Goal: Connect with others: Connect with others

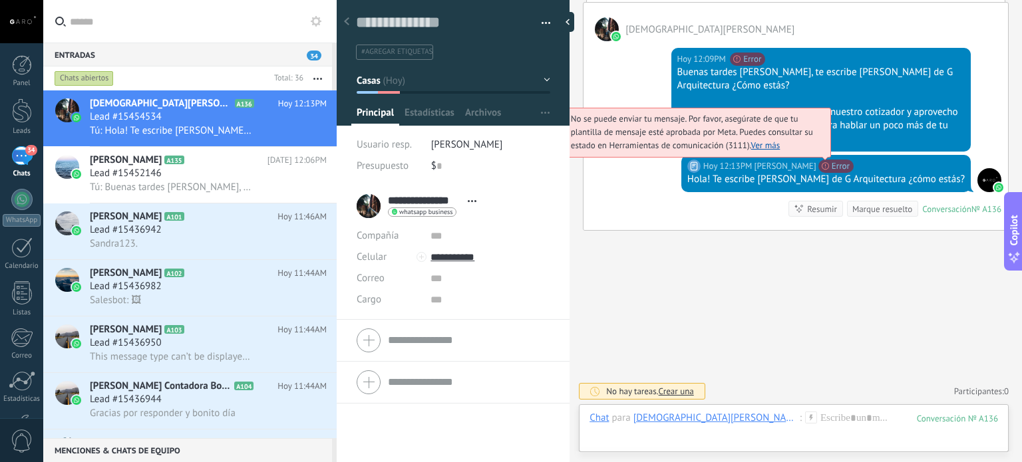
click at [813, 151] on span "No se puede enviar tu mensaje. Por favor, asegúrate de que tu plantilla de mens…" at bounding box center [692, 132] width 242 height 38
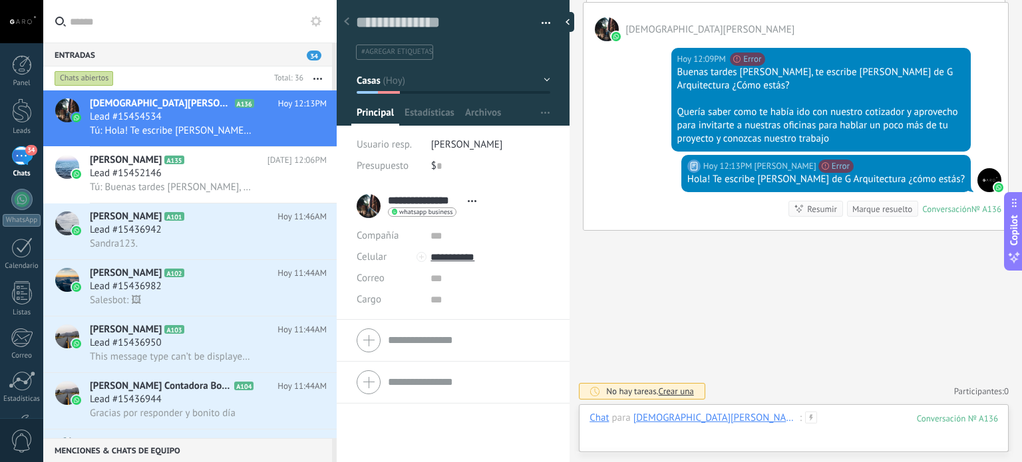
click at [751, 422] on div at bounding box center [794, 432] width 409 height 40
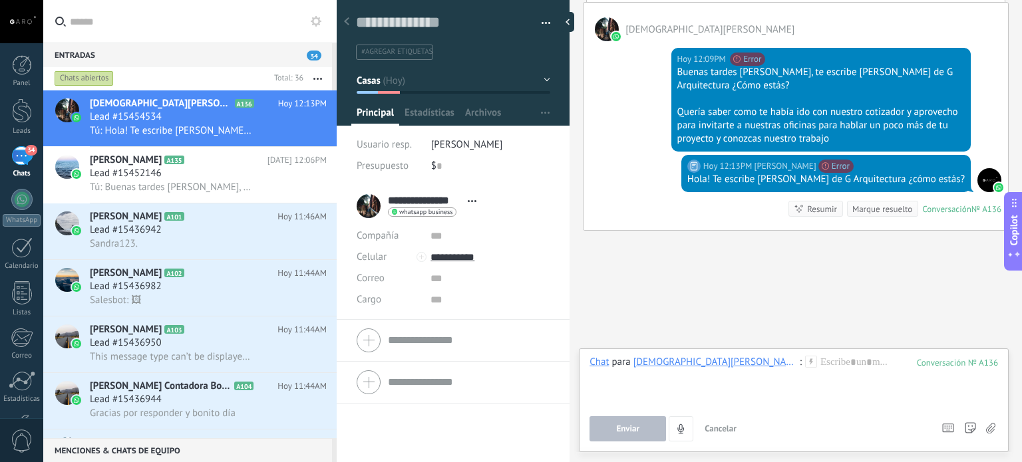
click at [805, 362] on use at bounding box center [810, 361] width 11 height 11
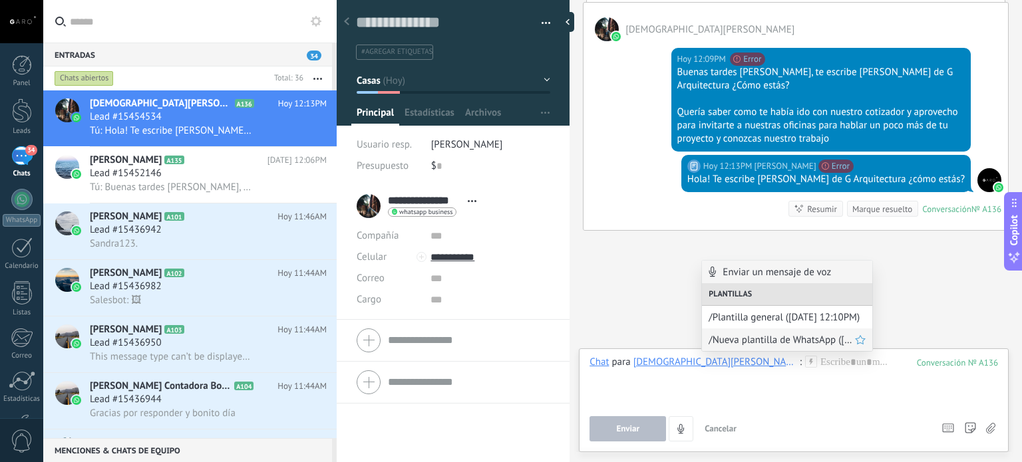
click at [721, 345] on span "/Nueva plantilla de WhatsApp (14.10.2025 12:11PM)" at bounding box center [782, 340] width 146 height 13
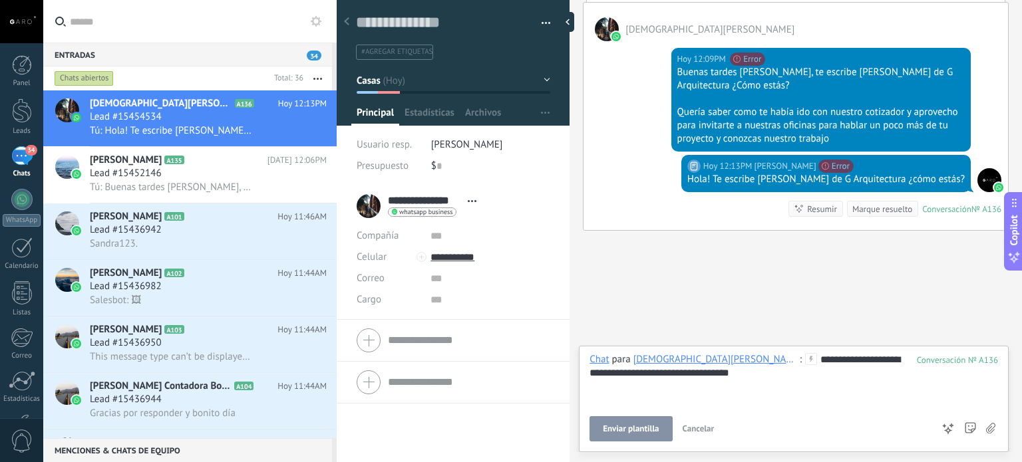
click at [647, 431] on span "Enviar plantilla" at bounding box center [631, 429] width 56 height 9
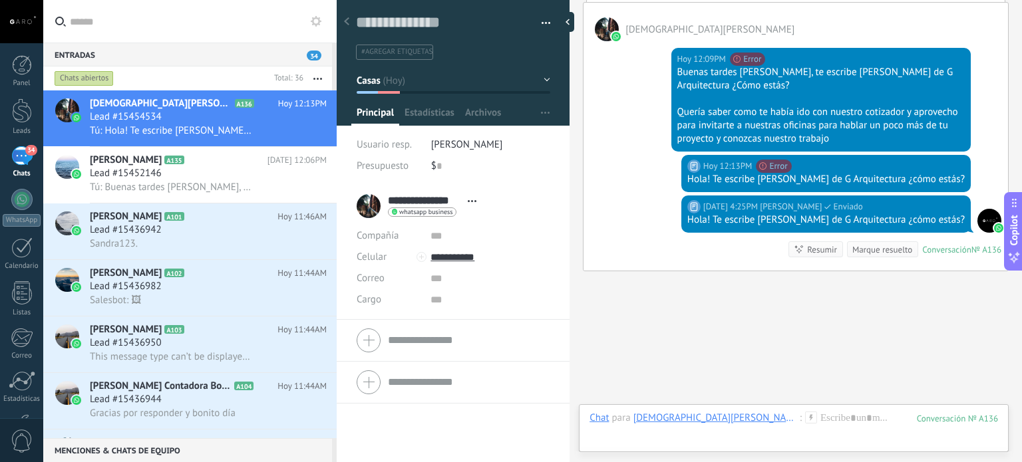
scroll to position [157, 0]
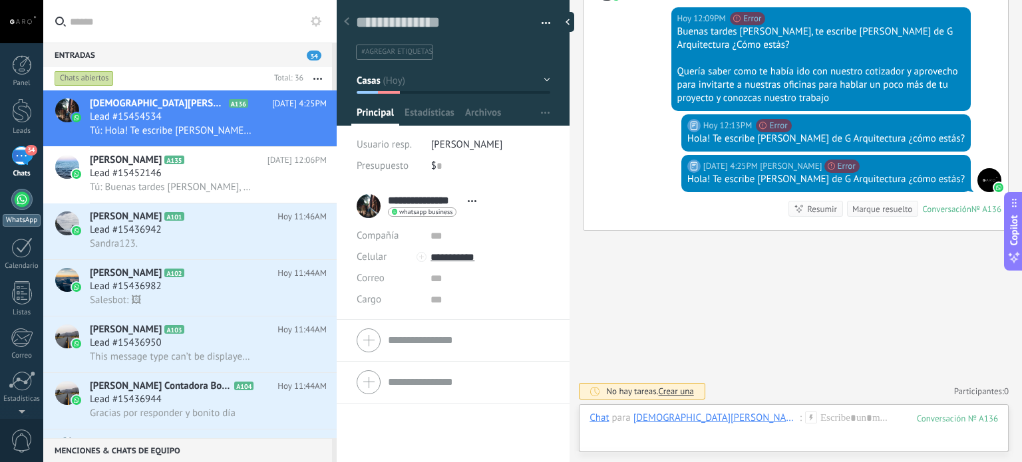
click at [18, 194] on div at bounding box center [21, 199] width 21 height 21
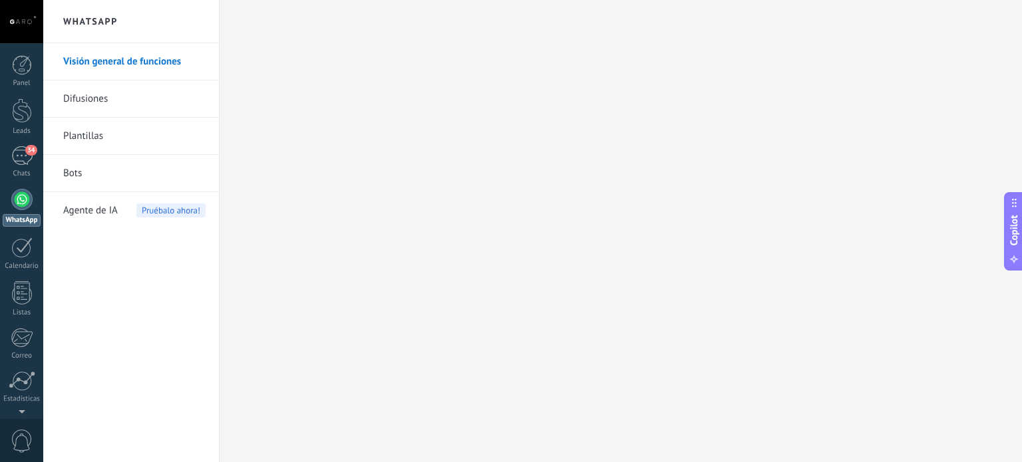
click at [78, 137] on link "Plantillas" at bounding box center [134, 136] width 142 height 37
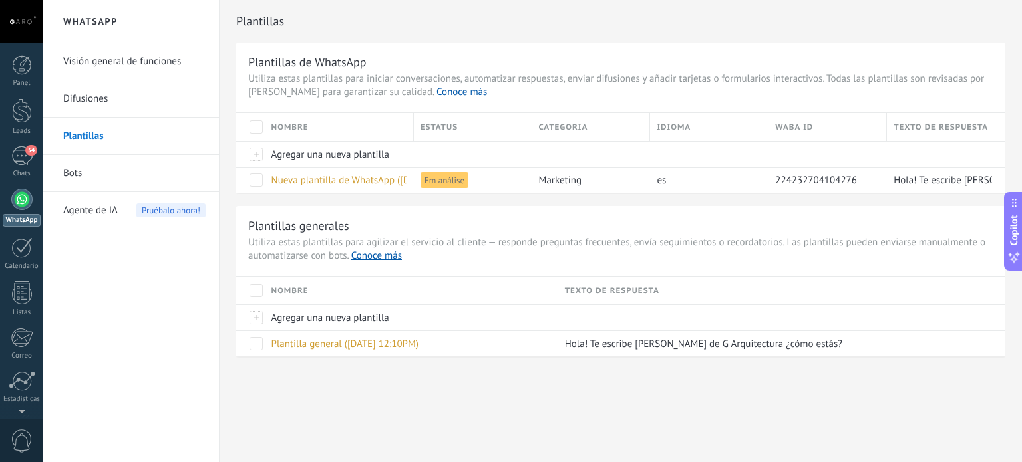
drag, startPoint x: 34, startPoint y: 164, endPoint x: 985, endPoint y: 98, distance: 953.8
click at [34, 164] on link "34 Chats" at bounding box center [21, 162] width 43 height 32
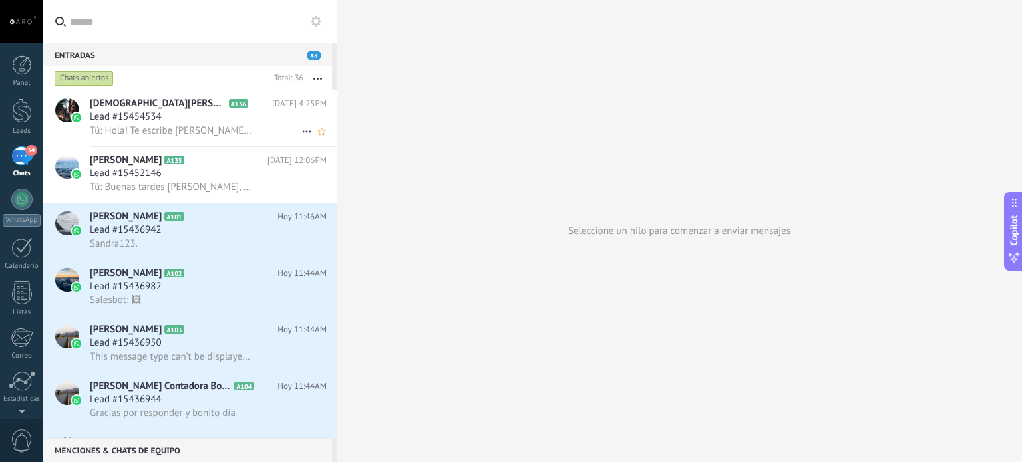
click at [223, 111] on div "Lead #15454534" at bounding box center [208, 116] width 237 height 13
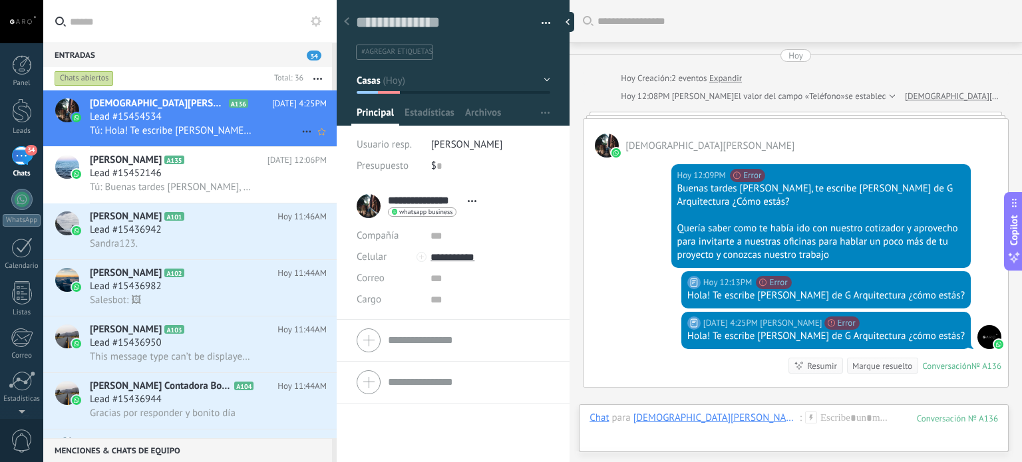
scroll to position [157, 0]
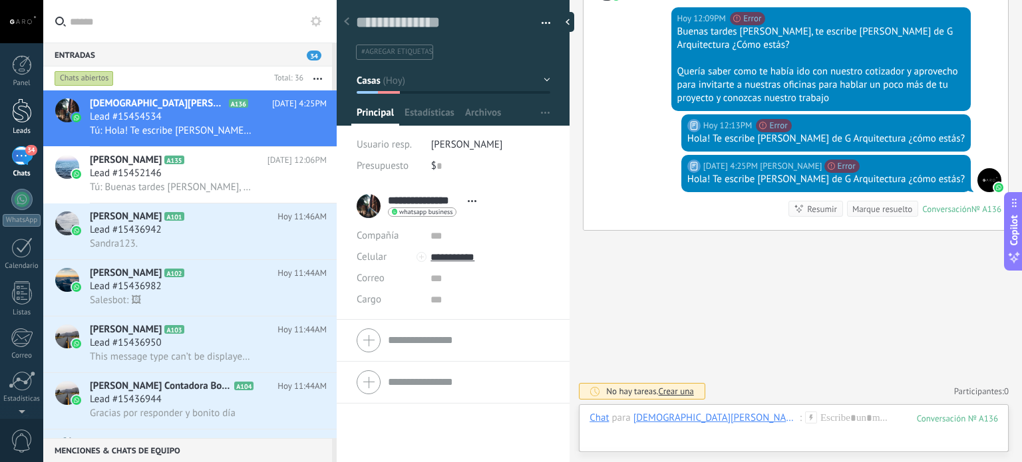
click at [24, 102] on div at bounding box center [22, 110] width 20 height 25
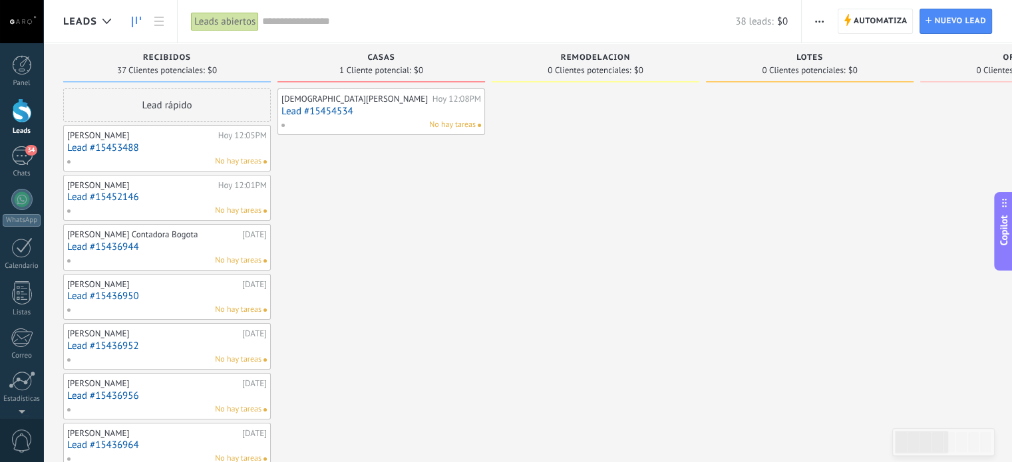
click at [377, 104] on div "Jesus Castañeda Hoy 12:08PM Lead #15454534 No hay tareas" at bounding box center [381, 111] width 200 height 39
click at [380, 116] on div "Jesus Castañeda Hoy 12:08PM Lead #15454534 No hay tareas" at bounding box center [381, 111] width 200 height 39
click at [337, 106] on link "Lead #15454534" at bounding box center [381, 111] width 200 height 11
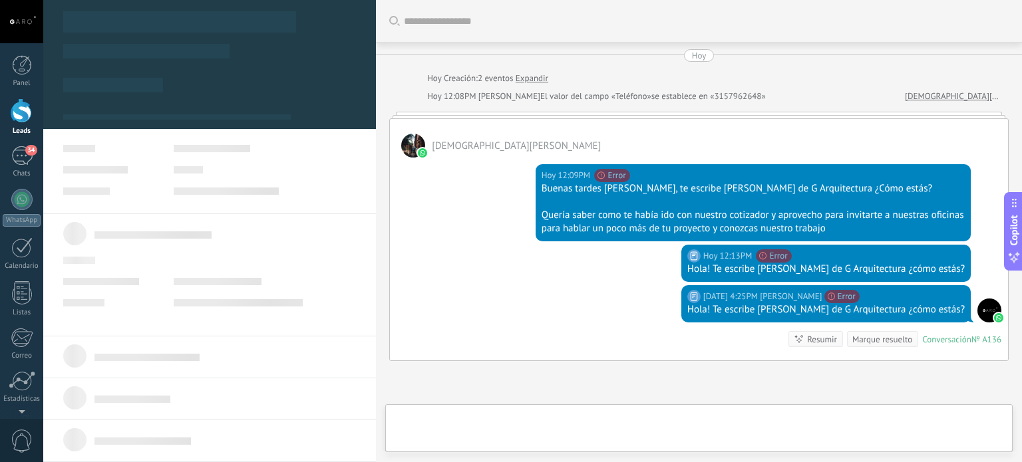
type textarea "**********"
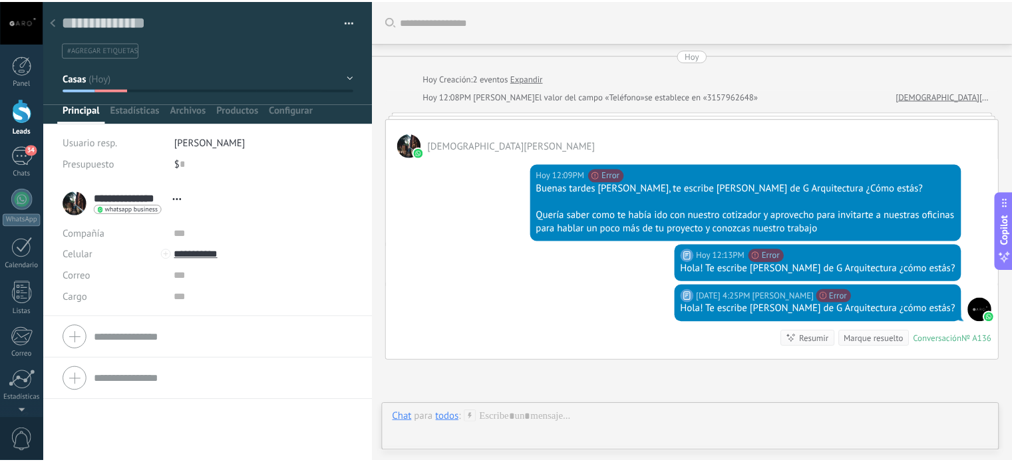
scroll to position [130, 0]
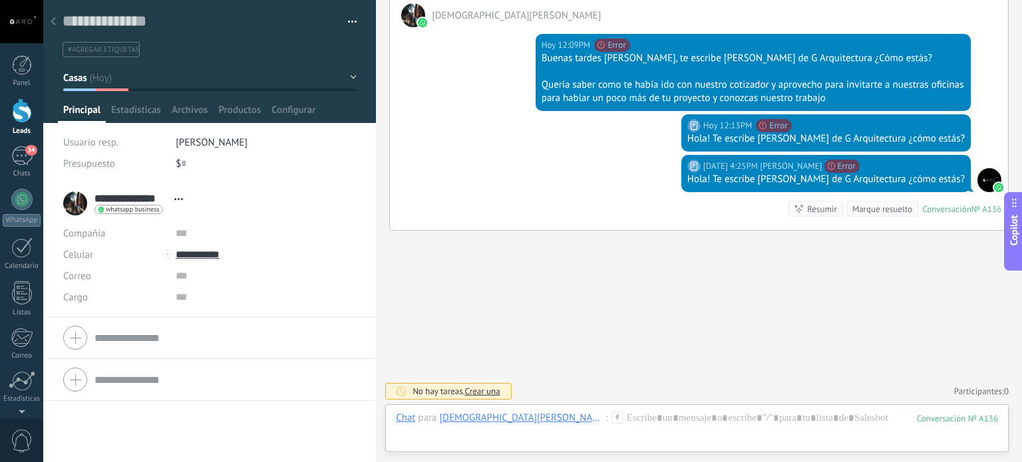
click at [47, 21] on div at bounding box center [53, 22] width 19 height 26
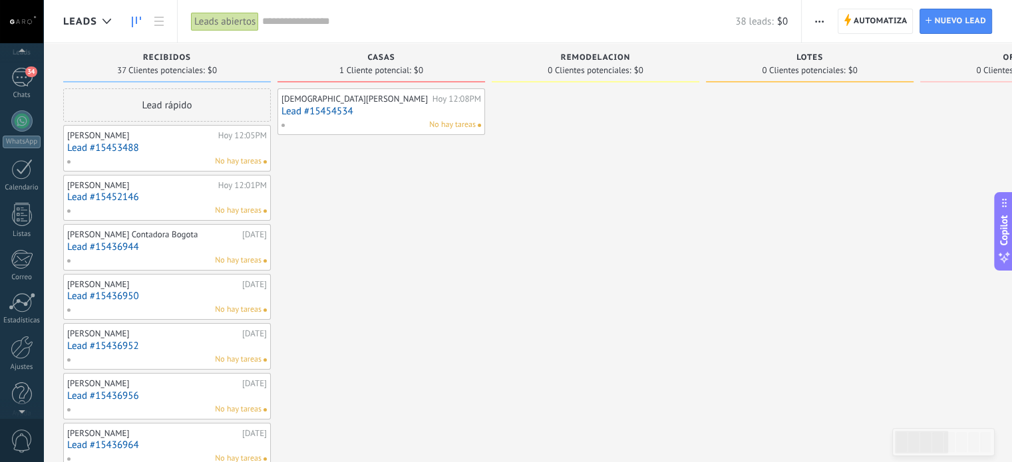
scroll to position [90, 0]
click at [35, 335] on link "Ajustes" at bounding box center [21, 342] width 43 height 36
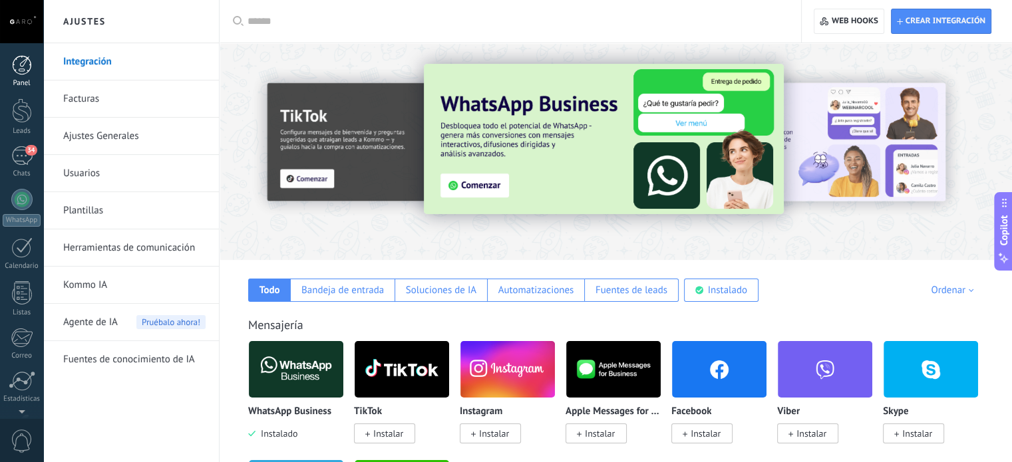
click at [16, 74] on div at bounding box center [22, 65] width 20 height 20
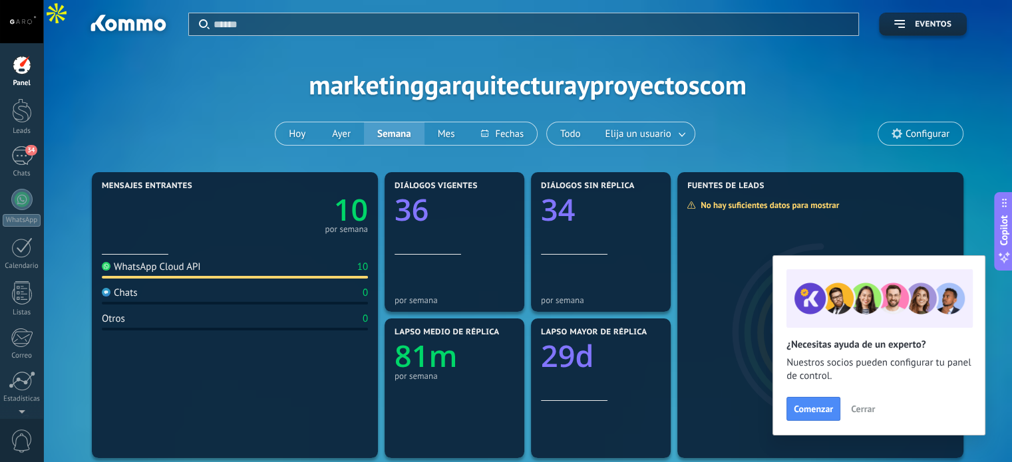
click at [864, 407] on span "Cerrar" at bounding box center [863, 409] width 24 height 9
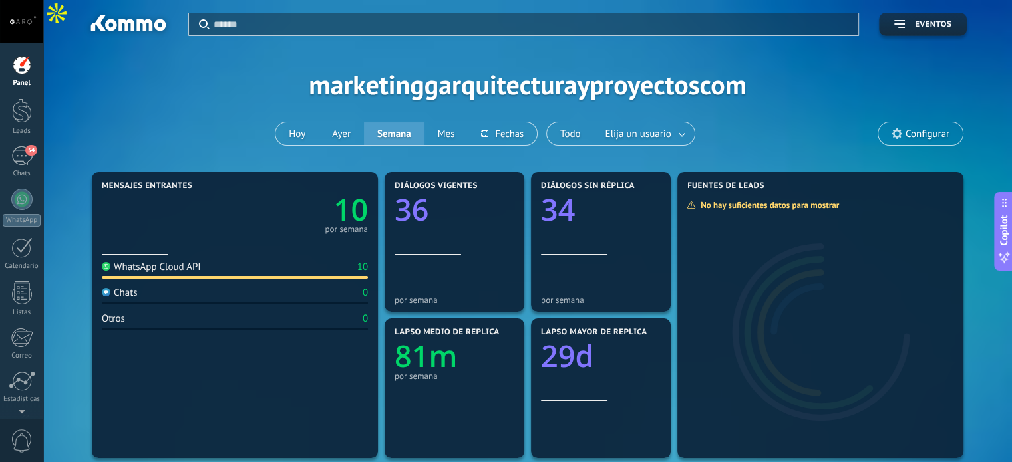
click at [910, 133] on span "Configurar" at bounding box center [928, 133] width 44 height 11
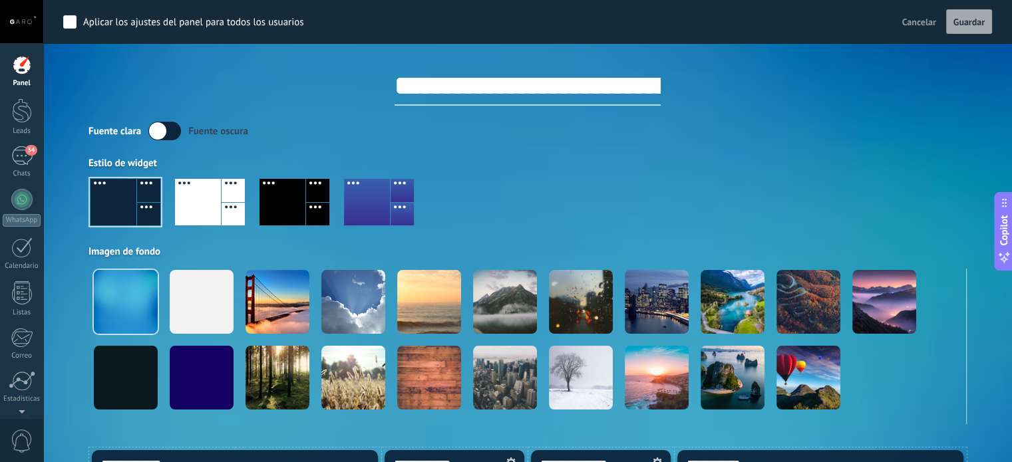
click at [16, 30] on div at bounding box center [21, 21] width 43 height 43
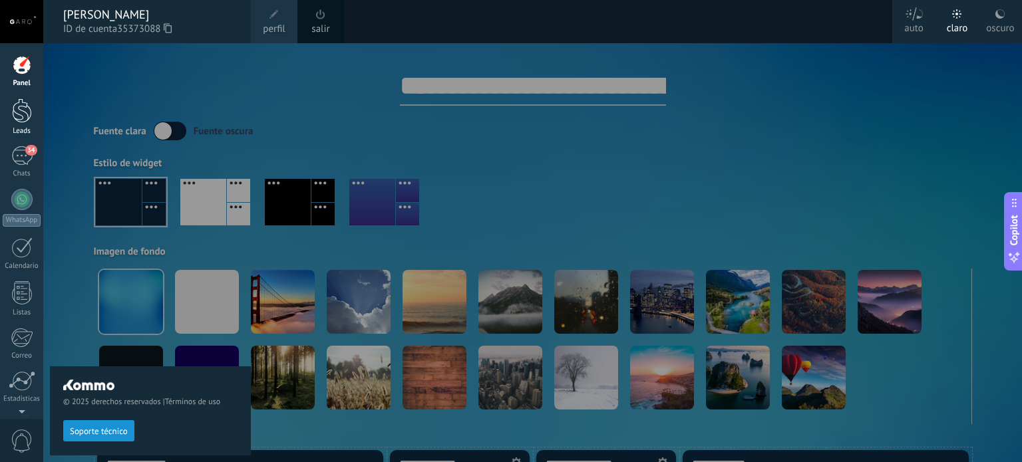
click at [15, 119] on div at bounding box center [22, 110] width 20 height 25
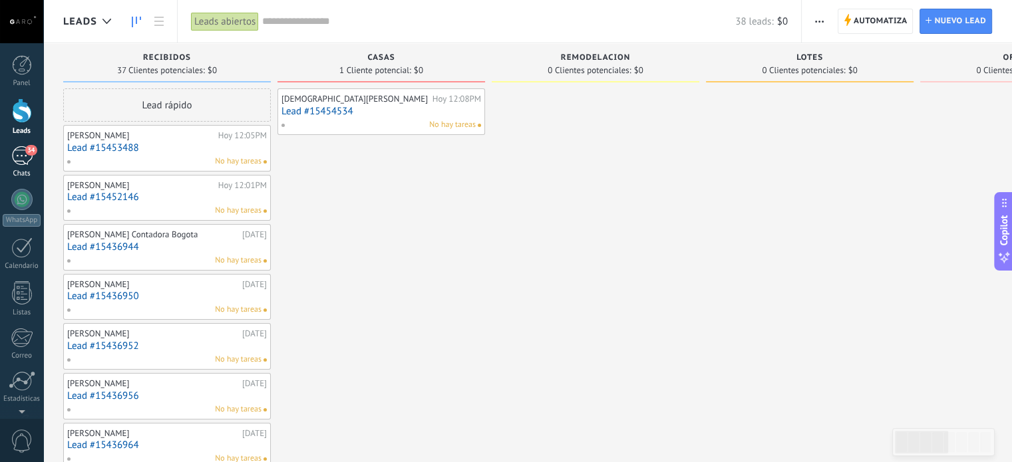
click at [13, 146] on div "34" at bounding box center [21, 155] width 21 height 19
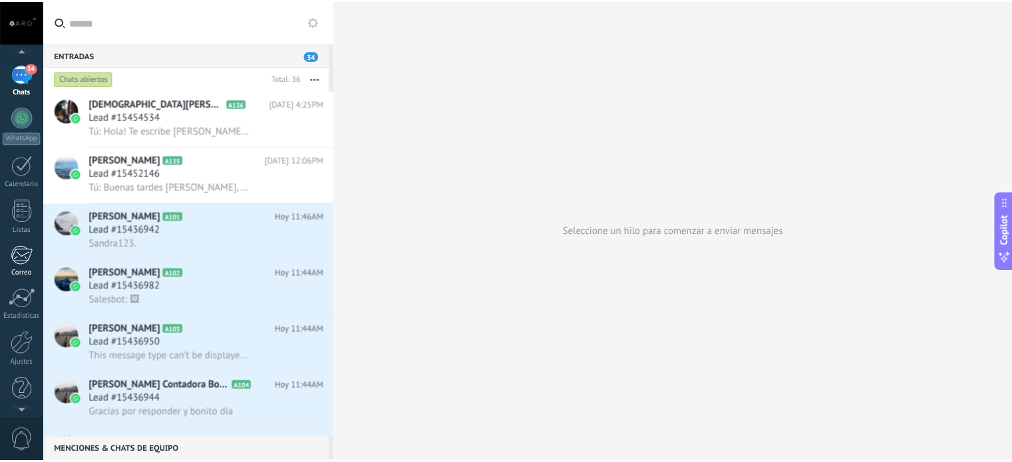
scroll to position [90, 0]
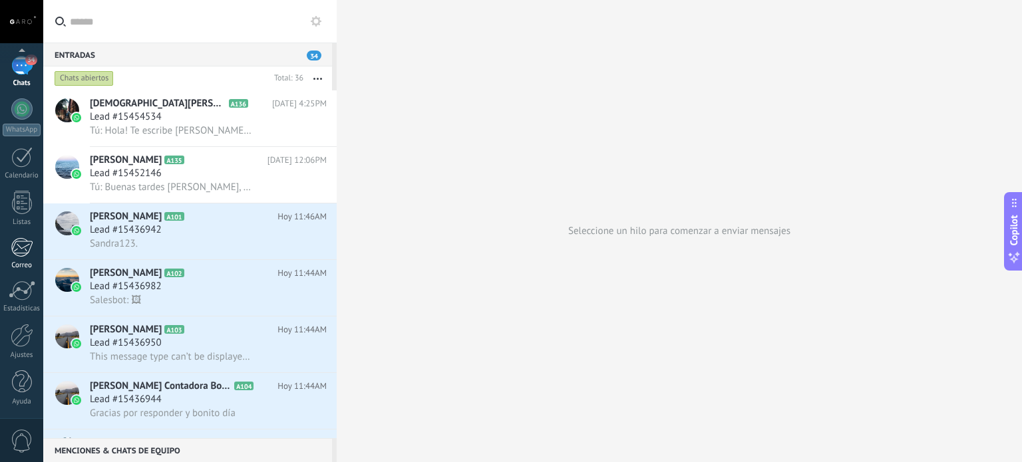
click at [12, 347] on link "Ajustes" at bounding box center [21, 342] width 43 height 36
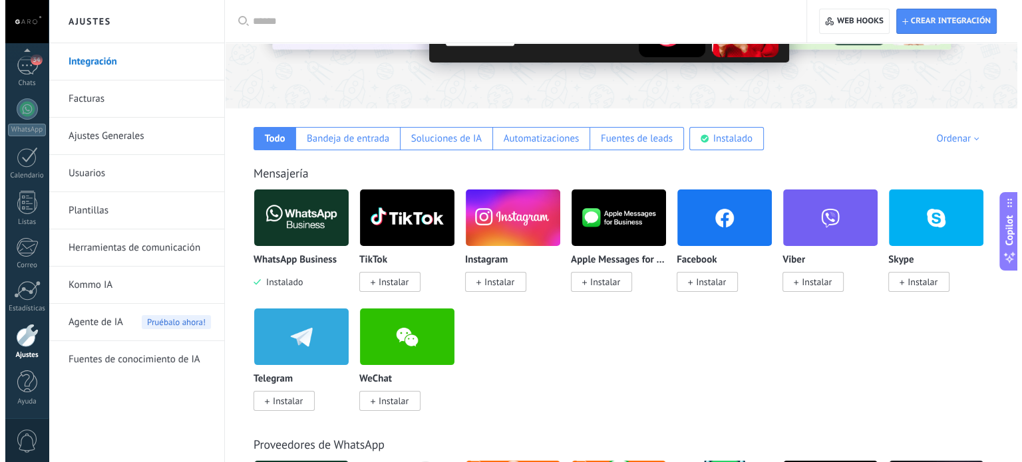
scroll to position [132, 0]
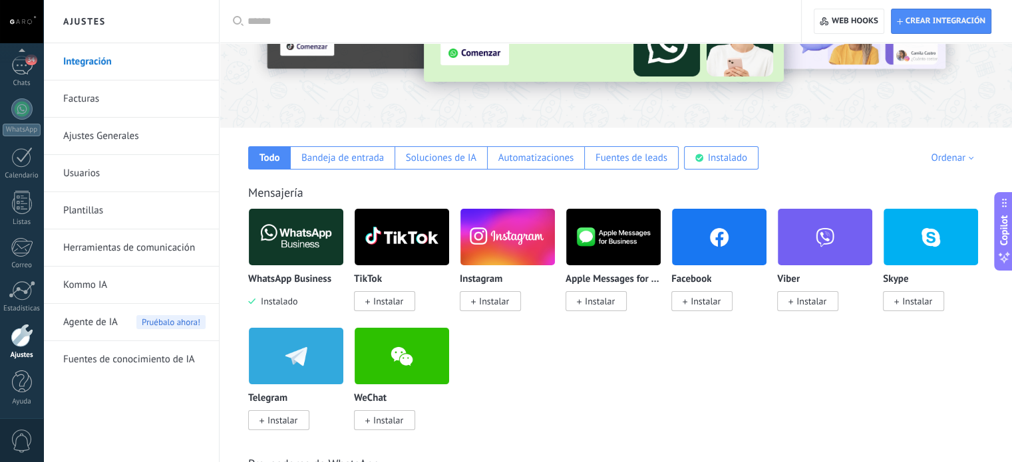
click at [709, 301] on span "Instalar" at bounding box center [706, 301] width 30 height 12
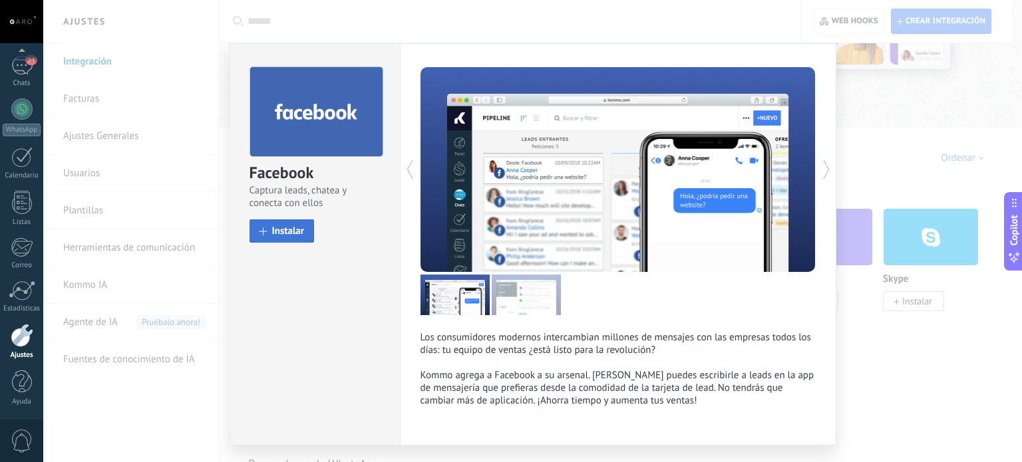
click at [265, 225] on button "Instalar" at bounding box center [282, 231] width 65 height 23
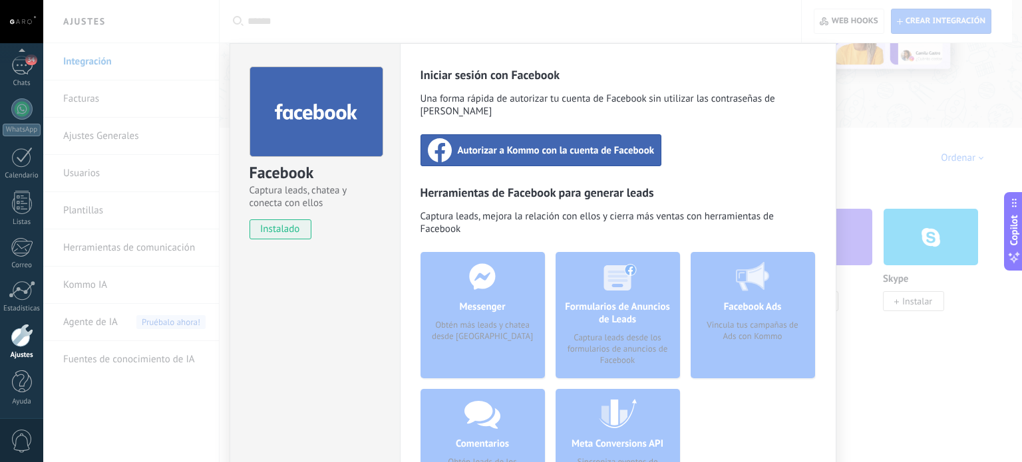
click at [566, 144] on span "Autorizar a Kommo con la cuenta de Facebook" at bounding box center [556, 150] width 197 height 13
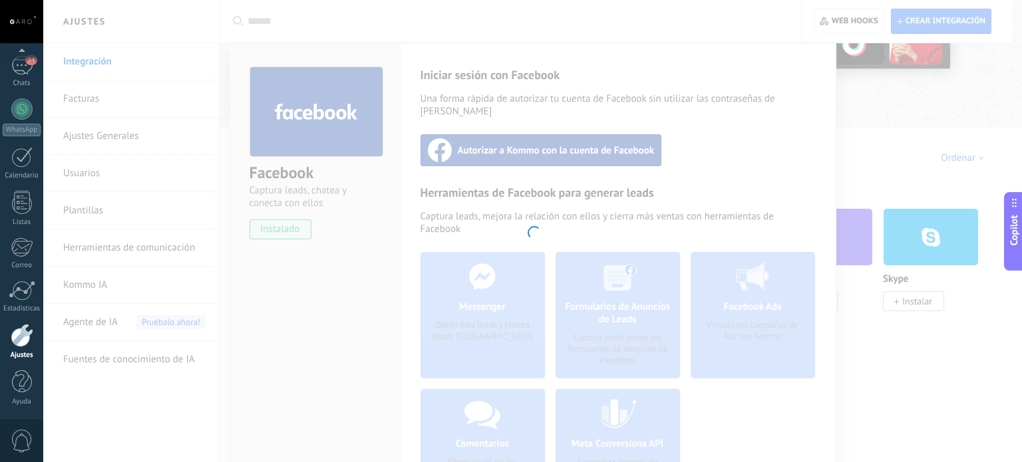
click at [554, 140] on div at bounding box center [532, 231] width 979 height 462
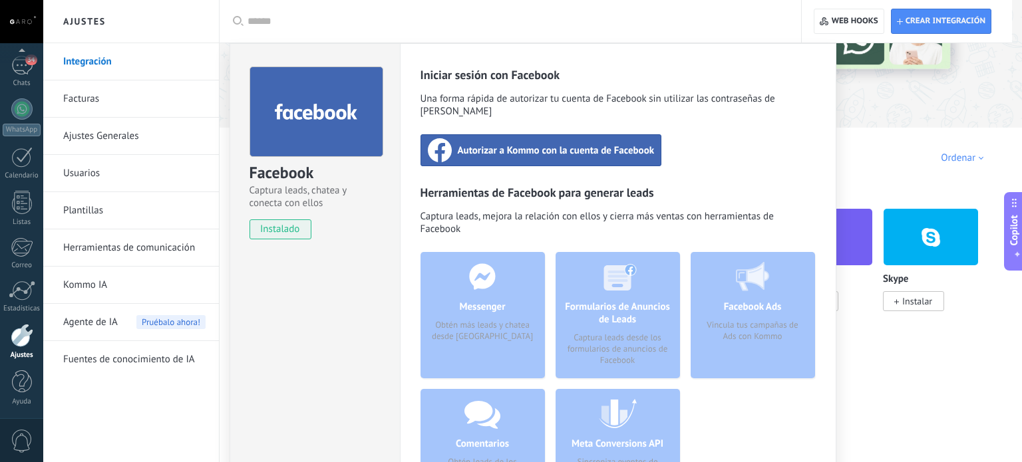
click at [540, 134] on div "Autorizar a Kommo con la cuenta de Facebook" at bounding box center [542, 150] width 242 height 32
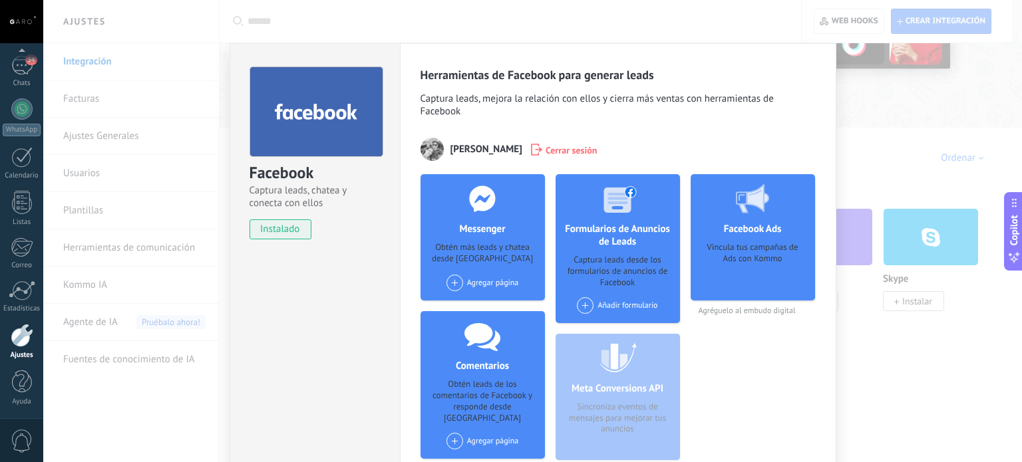
scroll to position [96, 0]
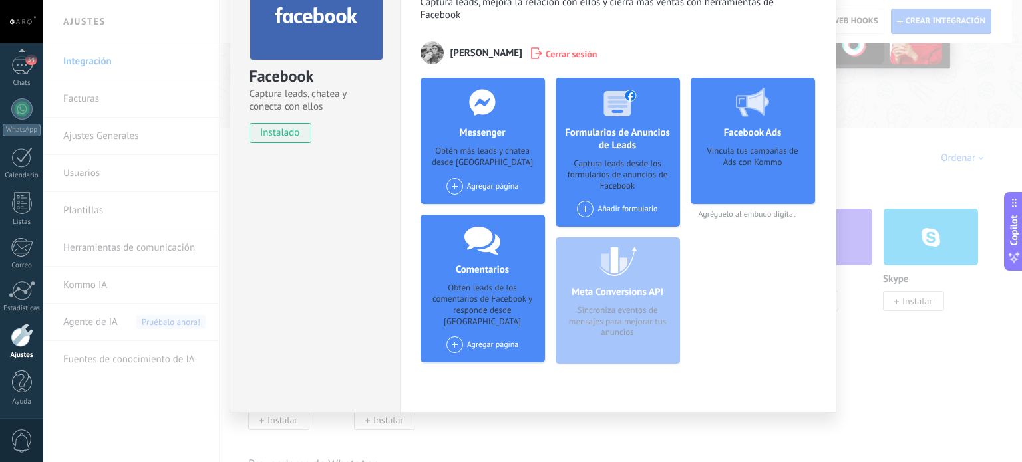
click at [869, 381] on div "Facebook Captura leads, chatea y conecta con ellos instalado Desinstalar Herram…" at bounding box center [532, 231] width 979 height 462
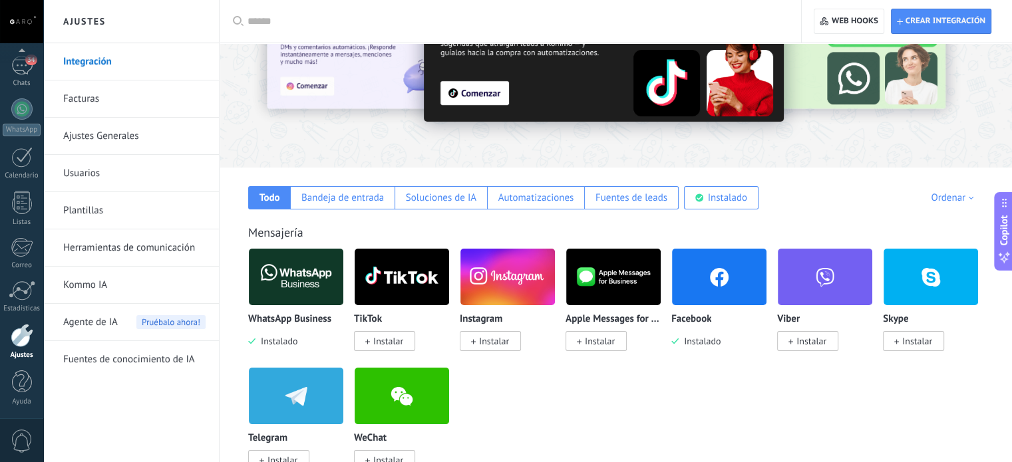
scroll to position [92, 0]
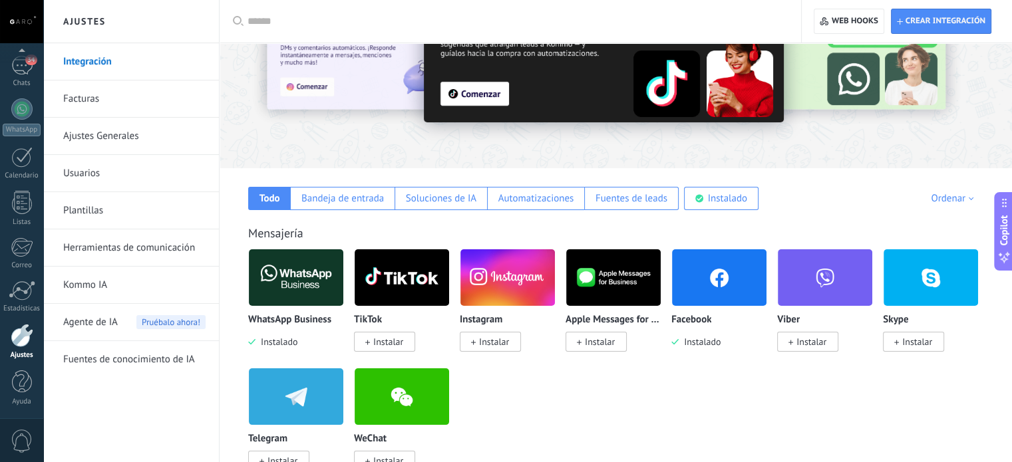
click at [486, 340] on span "Instalar" at bounding box center [494, 342] width 30 height 12
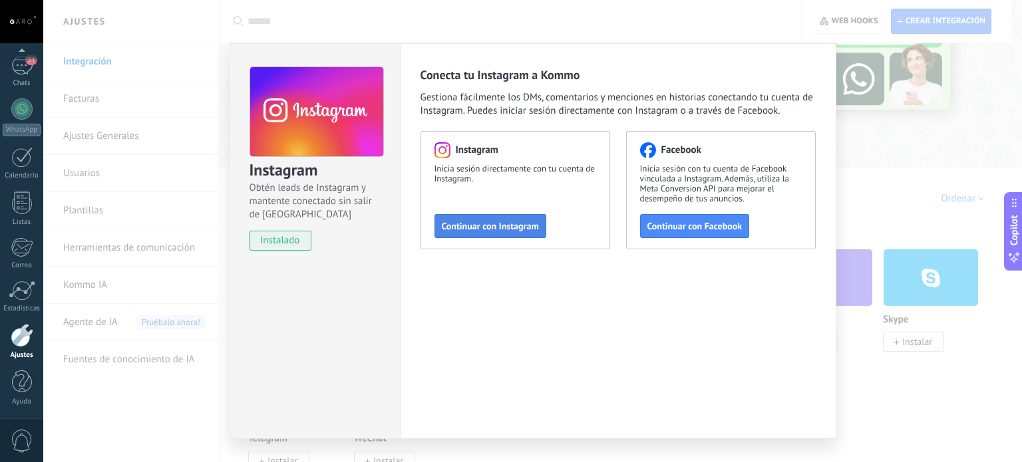
click at [506, 222] on span "Continuar con Instagram" at bounding box center [490, 226] width 97 height 9
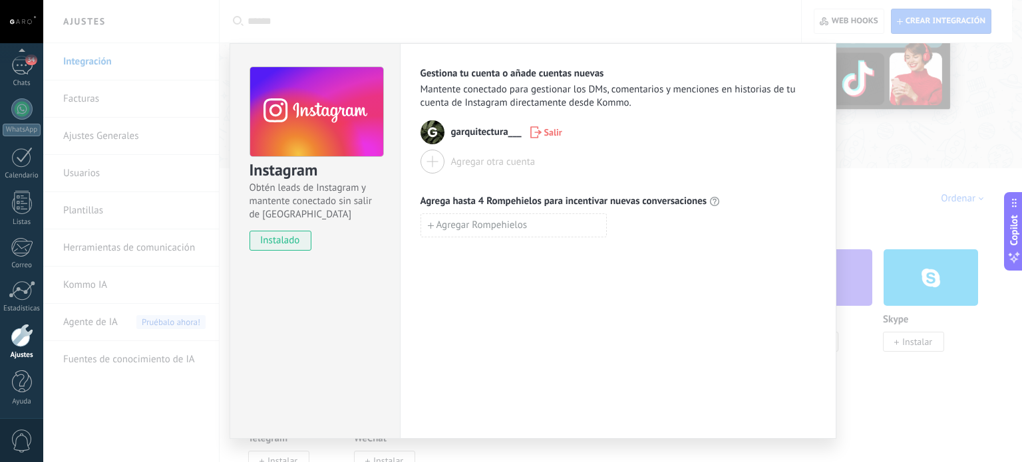
click at [873, 174] on div "Instagram Obtén leads de Instagram y mantente conectado sin salir de Kommo inst…" at bounding box center [532, 231] width 979 height 462
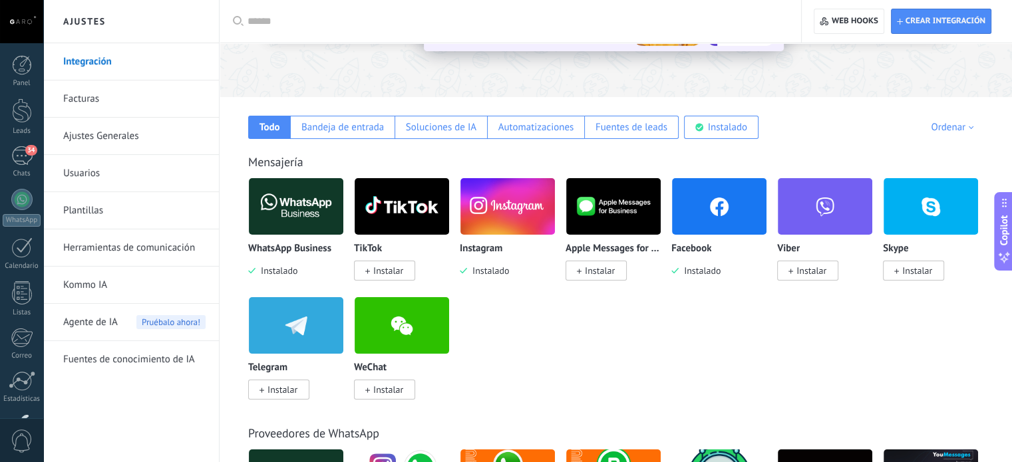
scroll to position [185, 0]
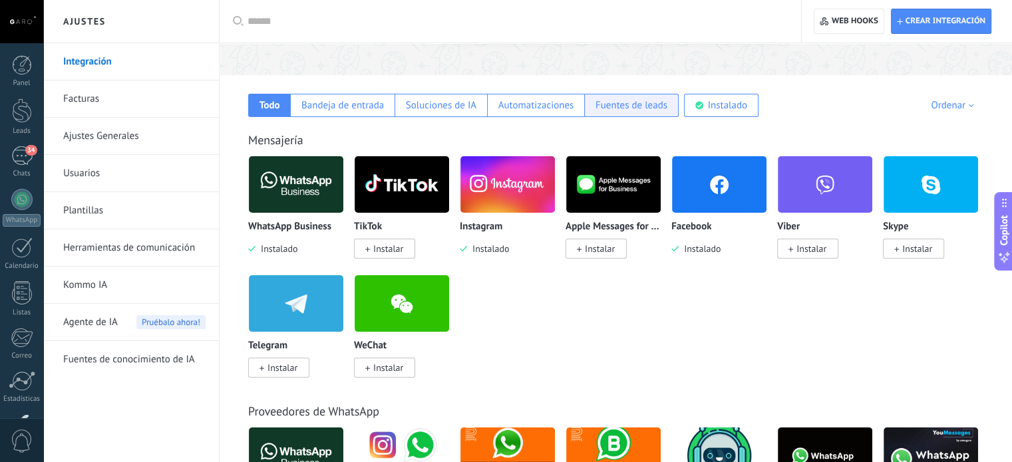
click at [617, 111] on div "Fuentes de leads" at bounding box center [631, 105] width 94 height 23
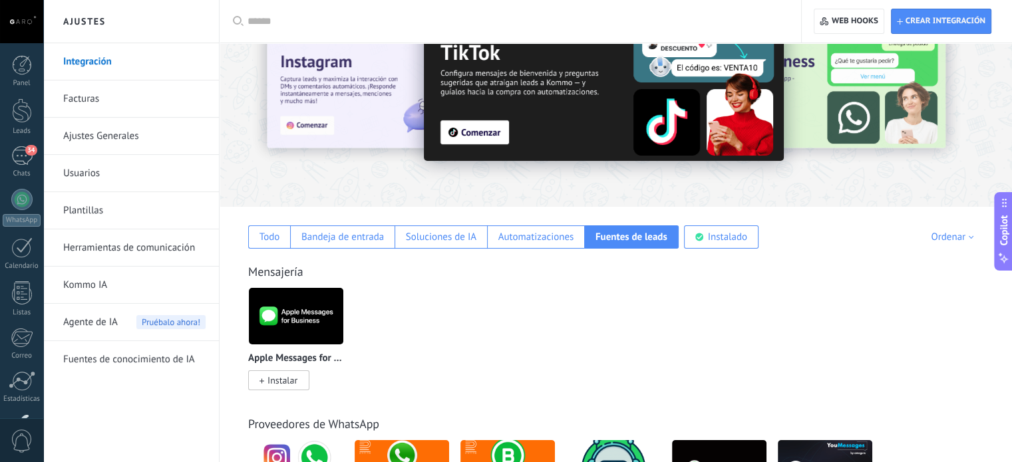
scroll to position [41, 0]
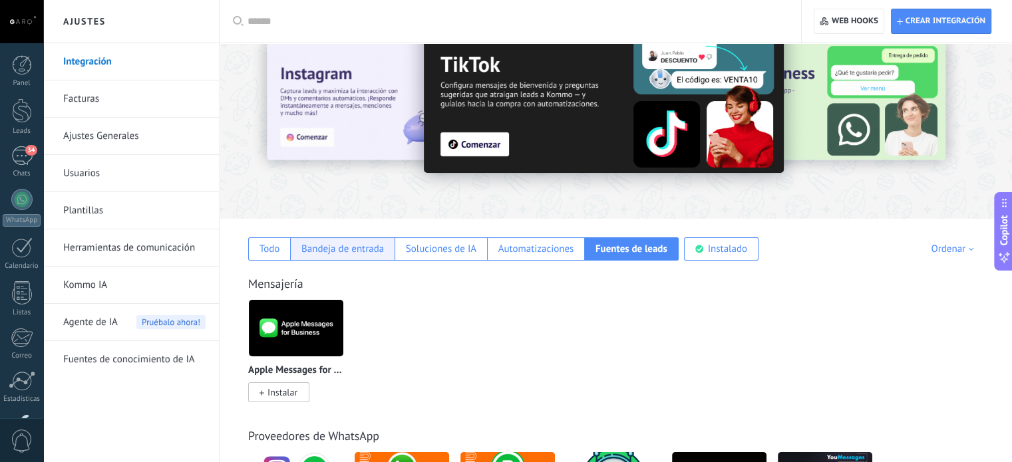
click at [373, 248] on div "Bandeja de entrada" at bounding box center [342, 249] width 83 height 13
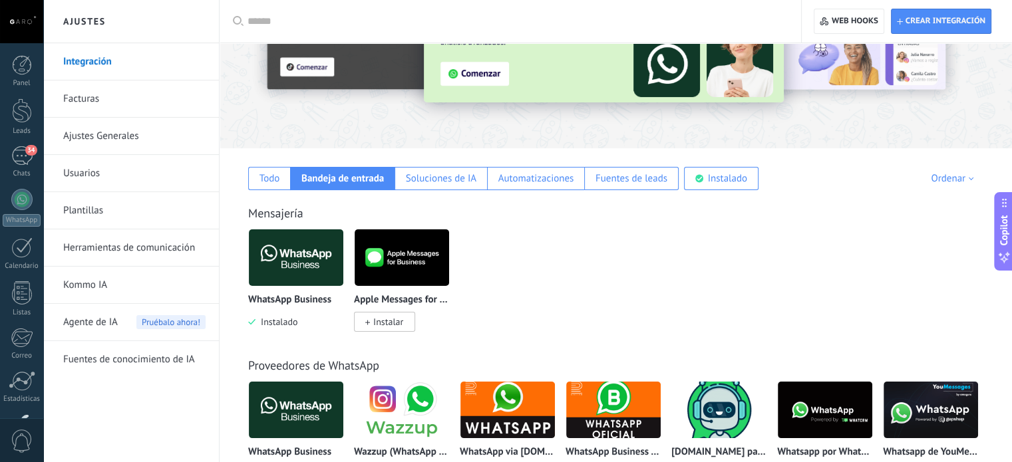
scroll to position [94, 0]
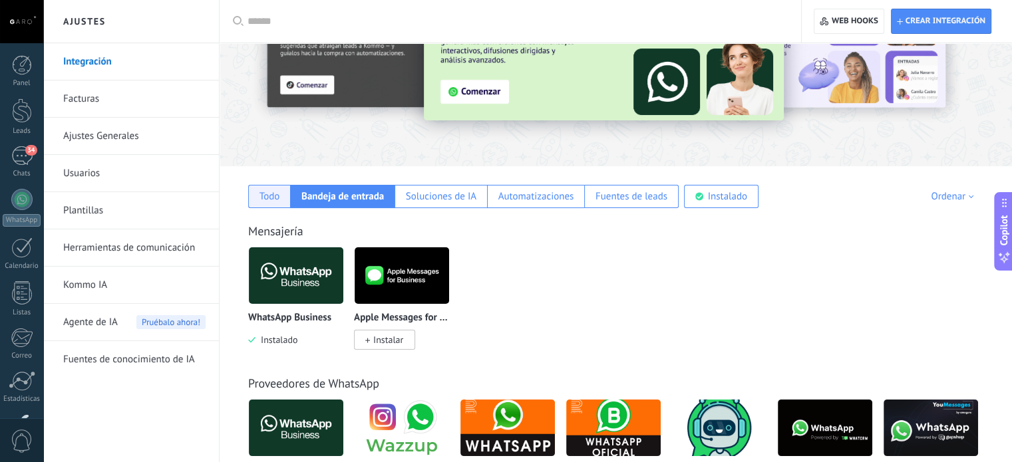
click at [271, 197] on div "Todo" at bounding box center [269, 196] width 21 height 13
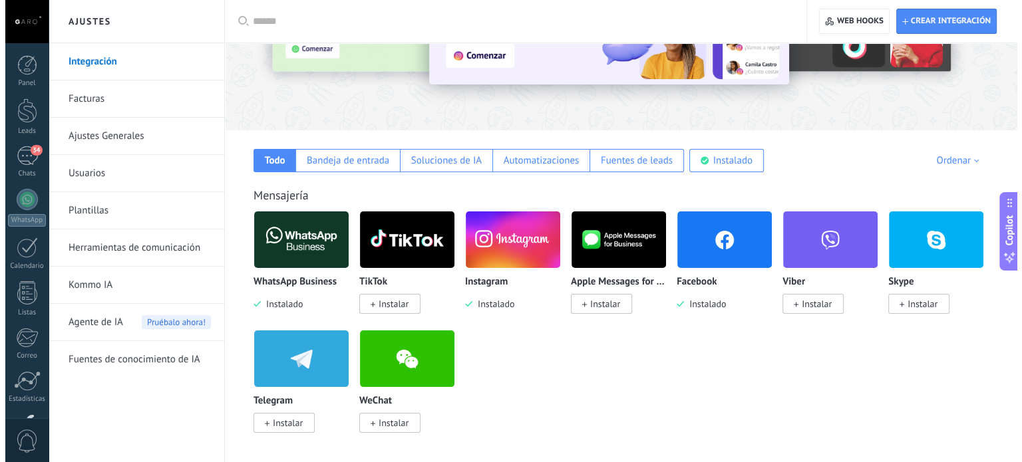
scroll to position [126, 0]
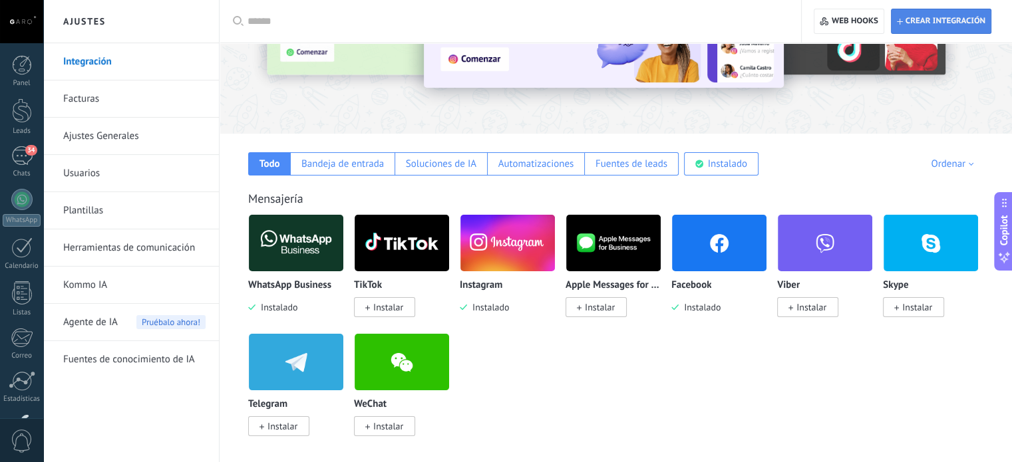
click at [904, 14] on span "Crear integración" at bounding box center [941, 21] width 88 height 24
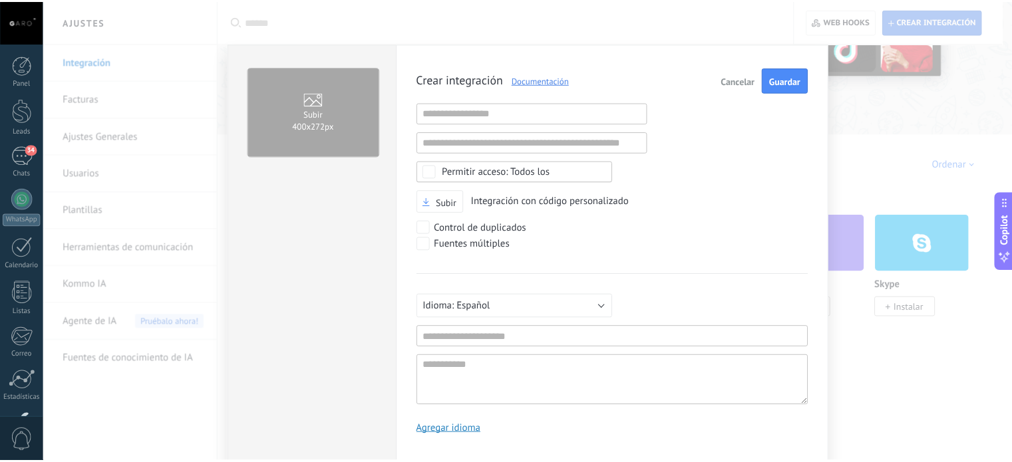
scroll to position [13, 0]
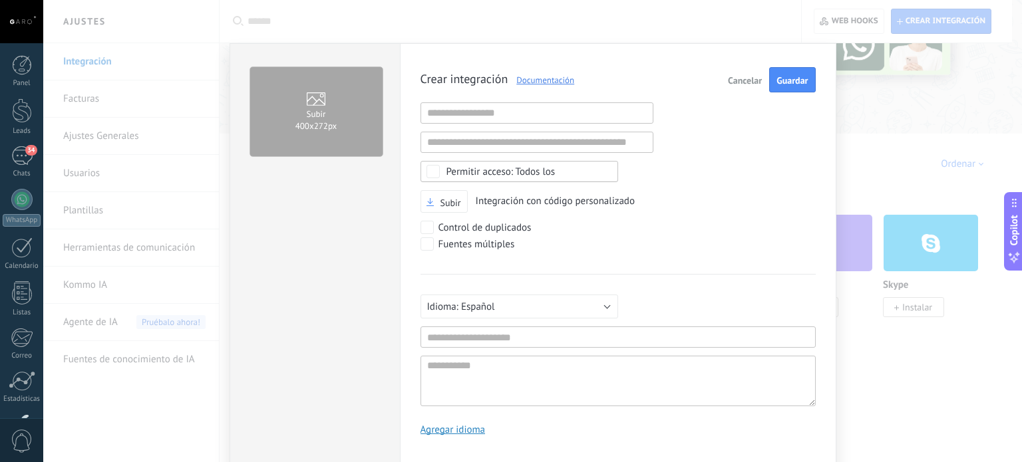
click at [882, 108] on div "Subir 400х272px Crear integración Documentación Cancelar Guardar URL inválida U…" at bounding box center [532, 231] width 979 height 462
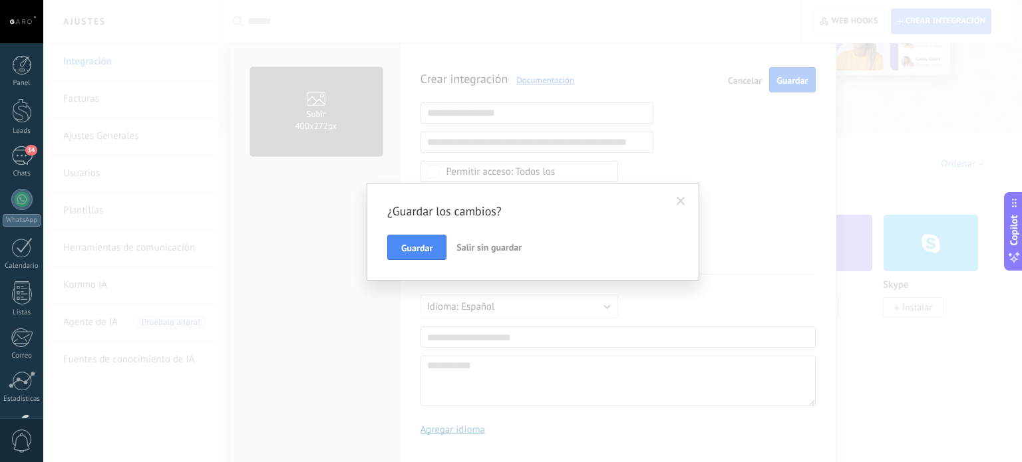
click at [479, 249] on span "Salir sin guardar" at bounding box center [488, 248] width 65 height 12
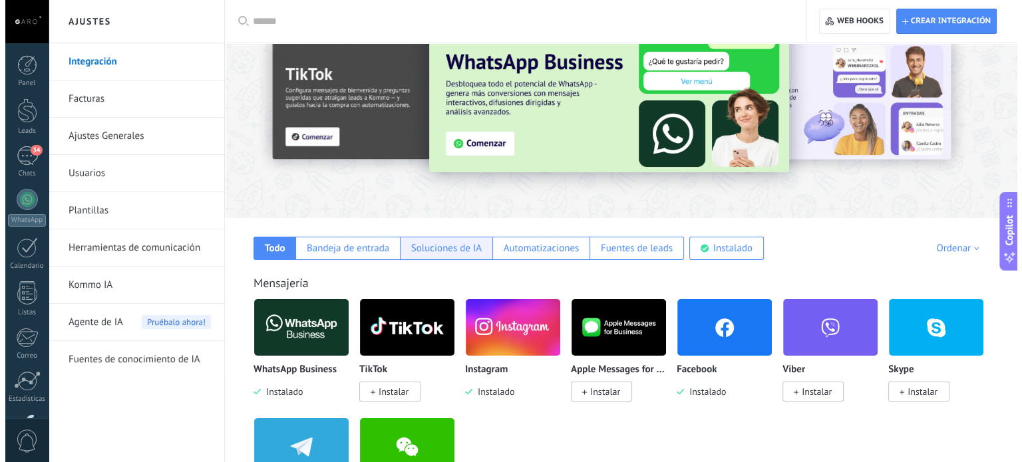
scroll to position [0, 0]
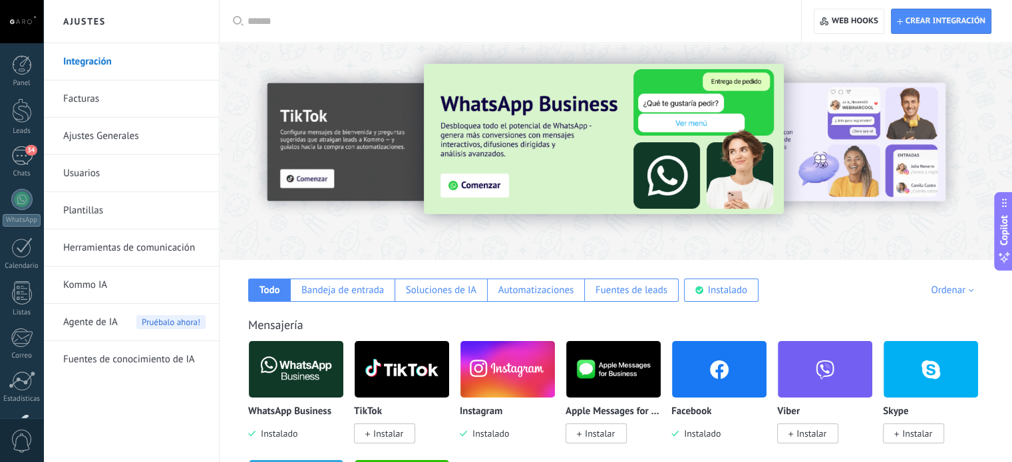
click at [283, 15] on input "text" at bounding box center [515, 22] width 535 height 14
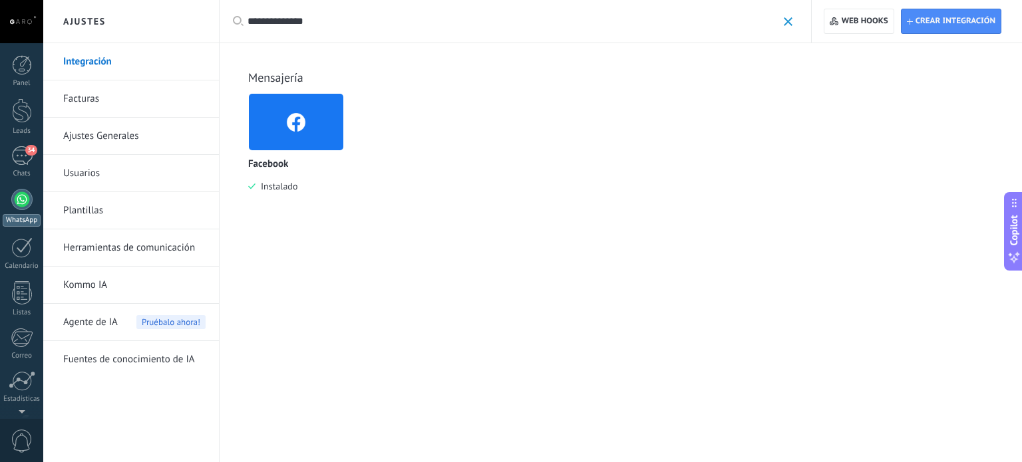
scroll to position [90, 0]
type input "**********"
click at [312, 101] on img at bounding box center [296, 122] width 94 height 65
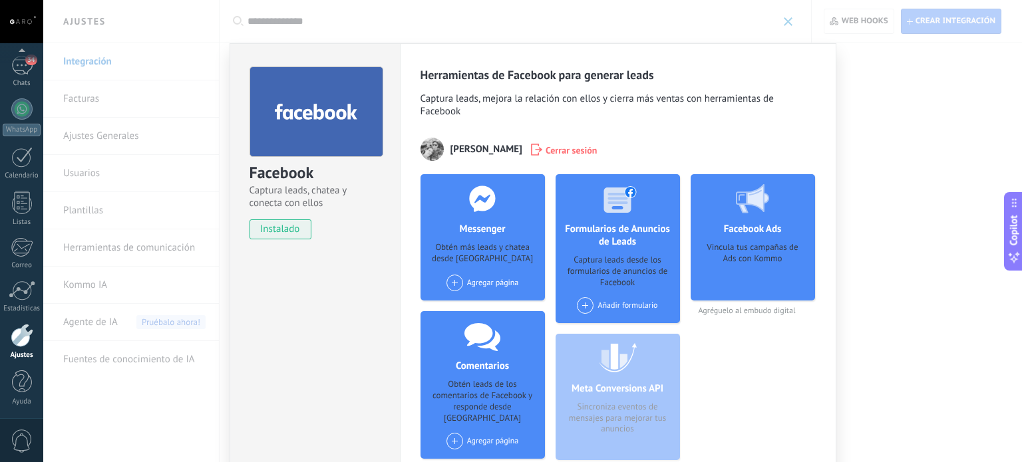
click at [585, 311] on span at bounding box center [585, 305] width 17 height 17
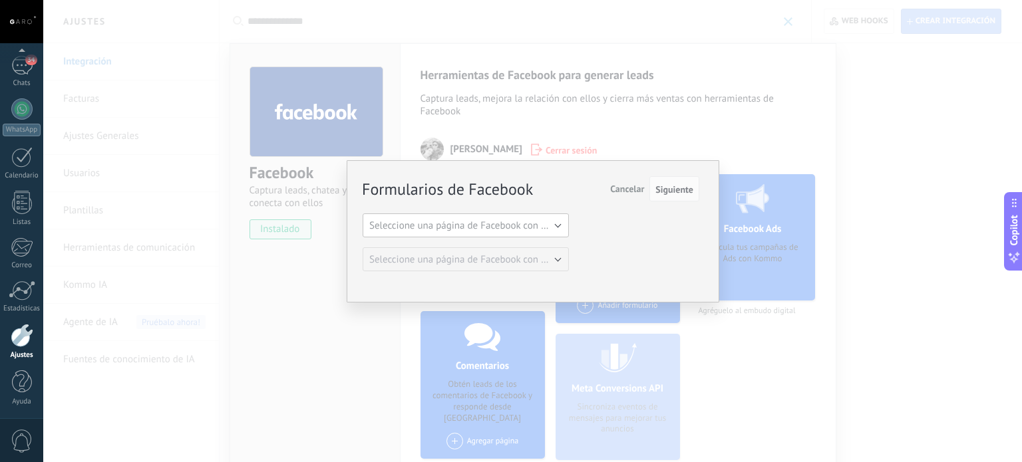
click at [518, 233] on button "Seleccione una página de Facebook con formas" at bounding box center [466, 226] width 206 height 24
click at [490, 244] on span "G Arquitectura" at bounding box center [460, 248] width 210 height 13
click at [478, 263] on span "Seleccione una página de Facebook con formas" at bounding box center [469, 260] width 201 height 13
click at [607, 240] on div "Formularios de Facebook Siguiente Cancelar Seleccione una página de Facebook co…" at bounding box center [531, 225] width 337 height 94
click at [526, 268] on button "Seleccione una página de Facebook con formas" at bounding box center [466, 260] width 206 height 24
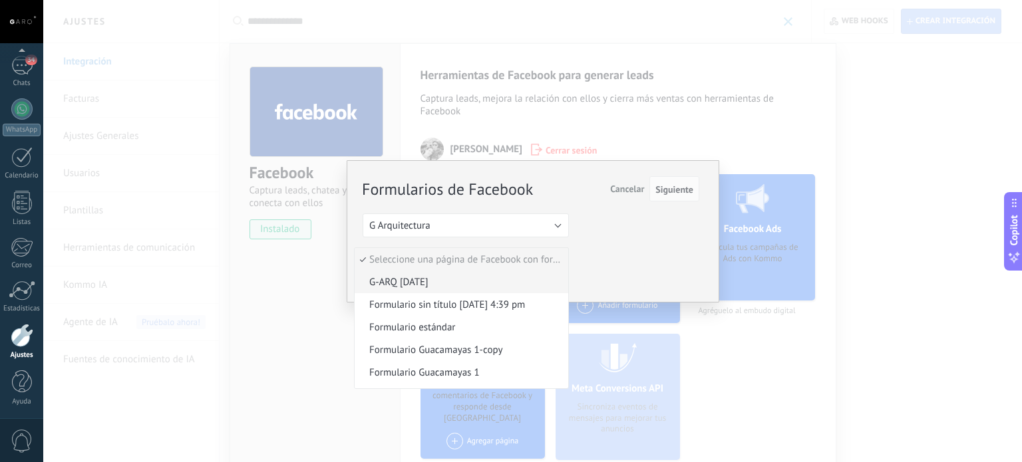
click at [475, 283] on span "G-ARQ [DATE]" at bounding box center [460, 282] width 210 height 13
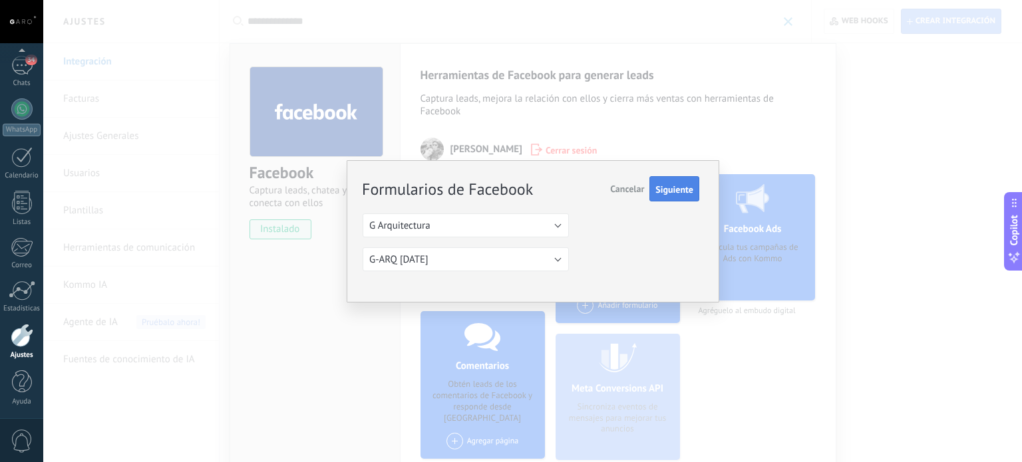
click at [690, 189] on span "Siguiente" at bounding box center [674, 189] width 38 height 9
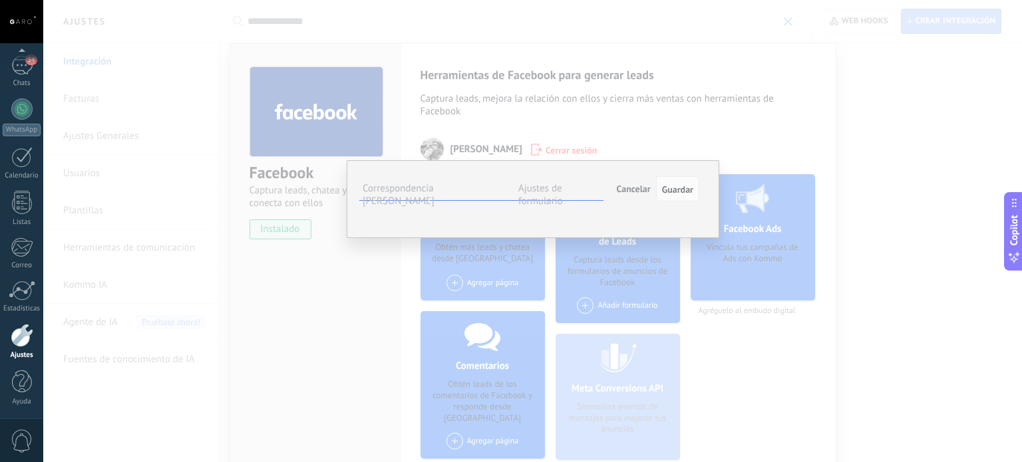
scroll to position [37, 0]
click at [0, 0] on button "Seleccionar campo" at bounding box center [0, 0] width 0 height 0
click at [0, 0] on span "Seleccionar campo" at bounding box center [0, 0] width 0 height 0
click at [0, 0] on span "Nombre del contacto (contacto)" at bounding box center [0, 0] width 0 height 0
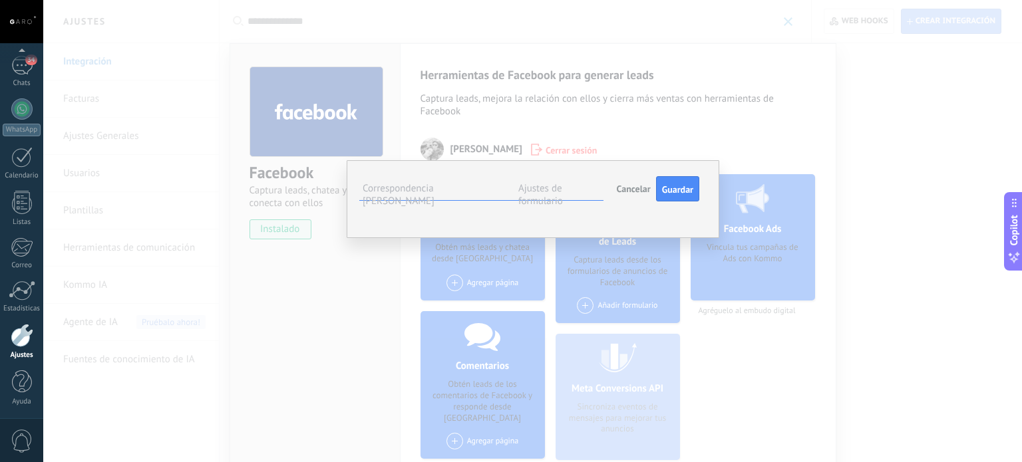
click at [0, 0] on span "Seleccionar campo" at bounding box center [0, 0] width 0 height 0
click at [0, 0] on span "Teléfono (contacto)" at bounding box center [0, 0] width 0 height 0
click at [0, 0] on button "Seleccionar campo" at bounding box center [0, 0] width 0 height 0
click at [0, 0] on span "Correo (contacto)" at bounding box center [0, 0] width 0 height 0
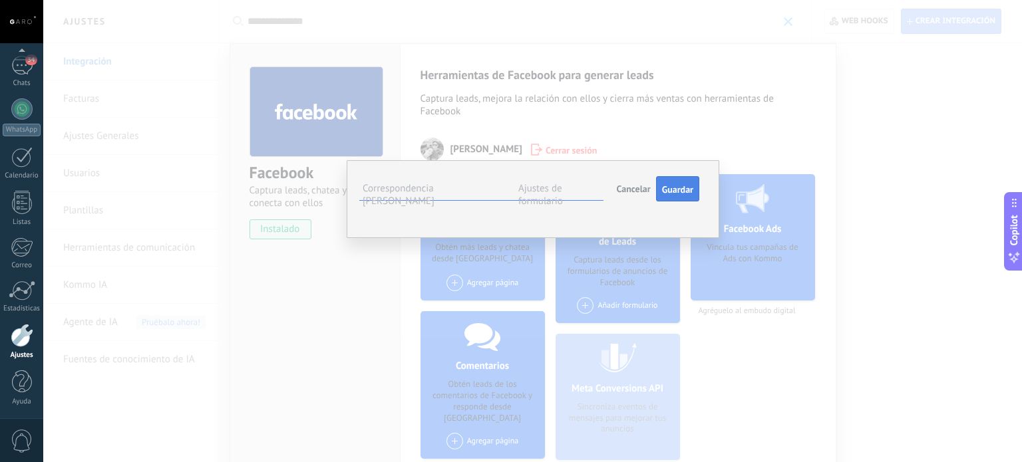
click at [669, 185] on span "Guardar" at bounding box center [677, 189] width 31 height 9
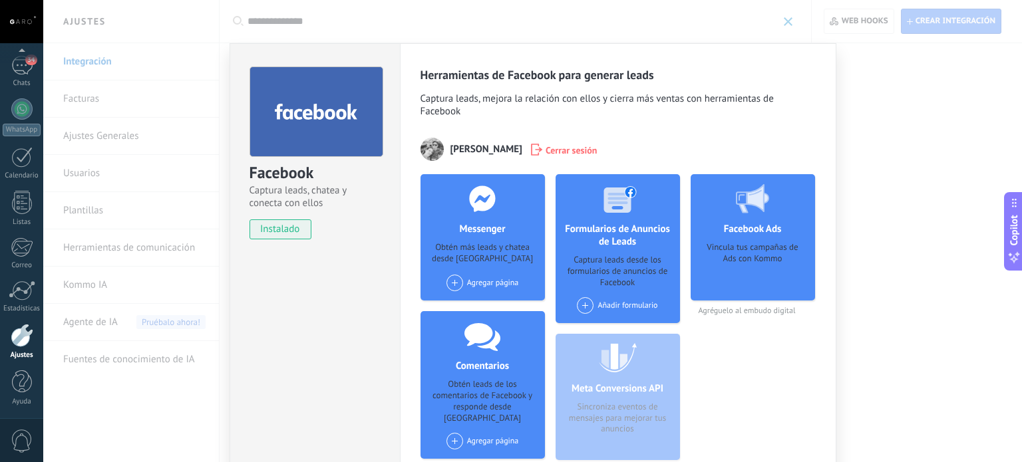
scroll to position [0, 0]
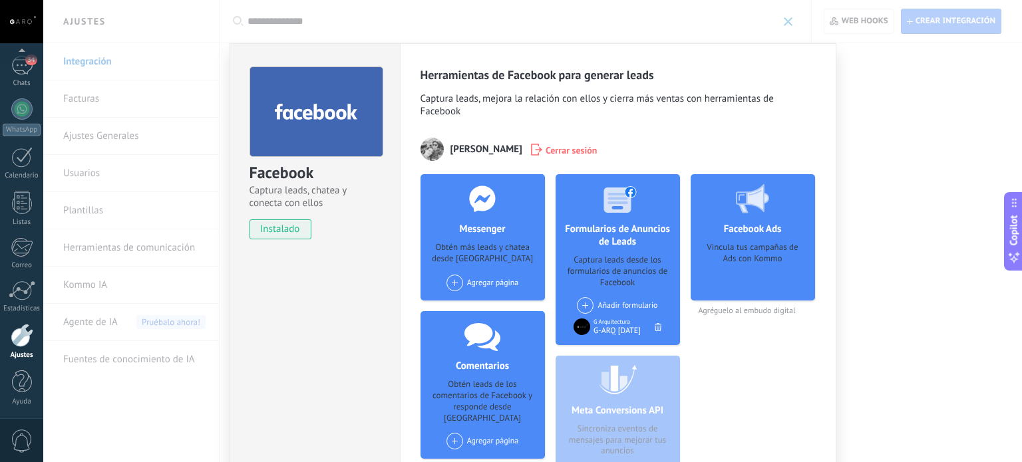
click at [456, 280] on span at bounding box center [454, 283] width 17 height 17
click at [466, 309] on div "G Arquitectura" at bounding box center [489, 307] width 89 height 29
click at [29, 79] on div "Chats" at bounding box center [22, 83] width 39 height 9
